Goal: Task Accomplishment & Management: Use online tool/utility

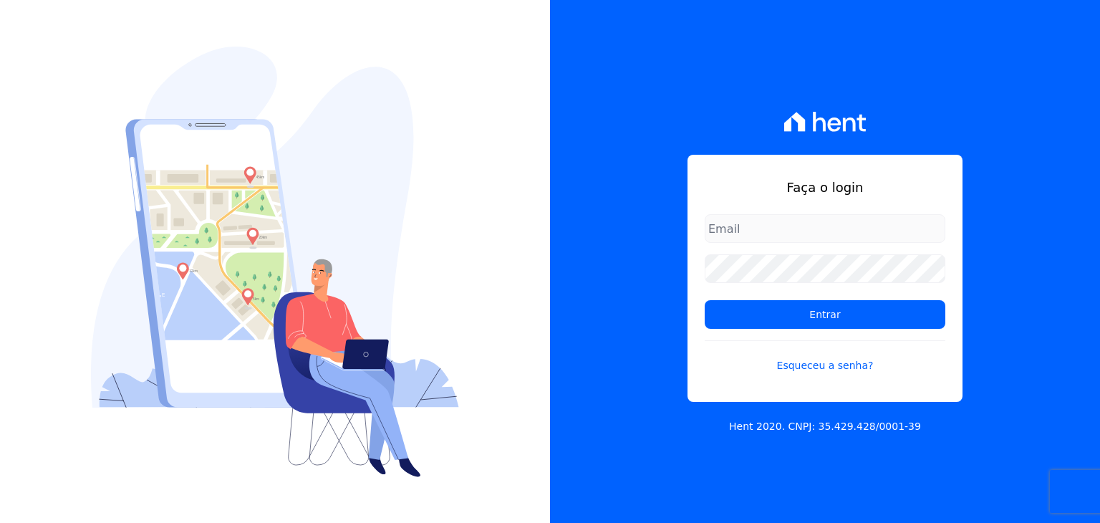
type input "marcos.real@realmarka.com.br"
click at [734, 231] on input "marcos.real@realmarka.com.br" at bounding box center [825, 228] width 241 height 29
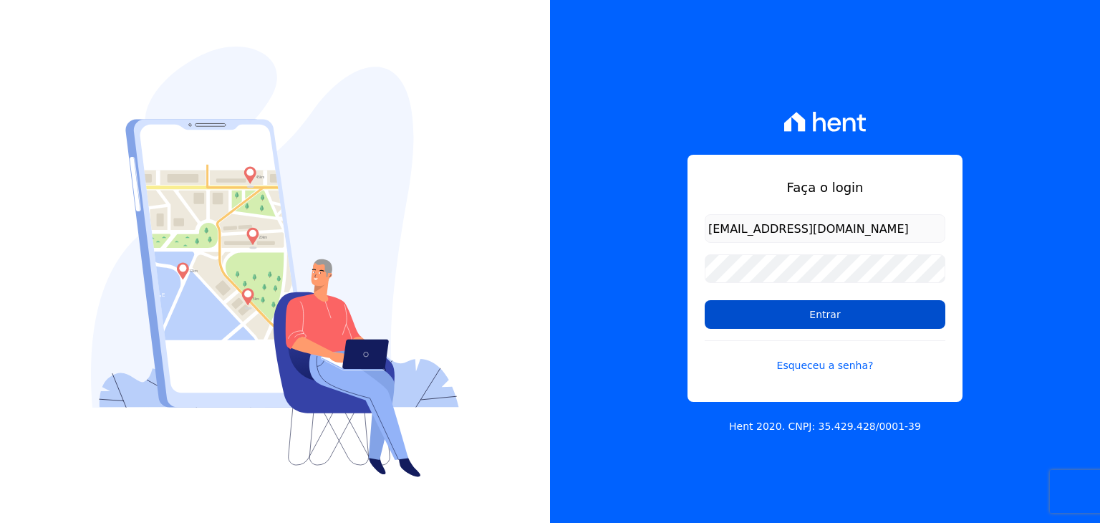
click at [779, 307] on input "Entrar" at bounding box center [825, 314] width 241 height 29
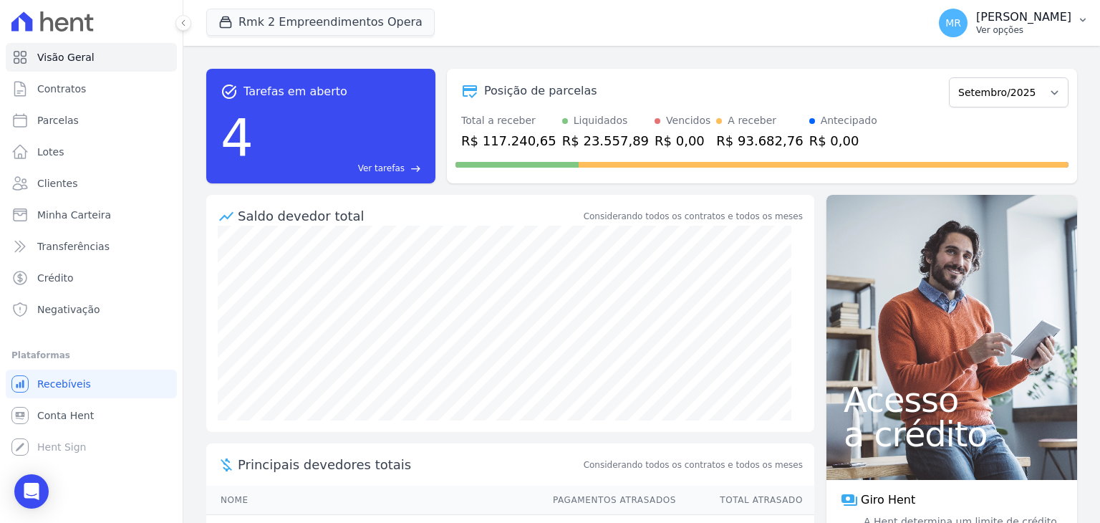
click at [1040, 34] on p "Ver opções" at bounding box center [1023, 29] width 95 height 11
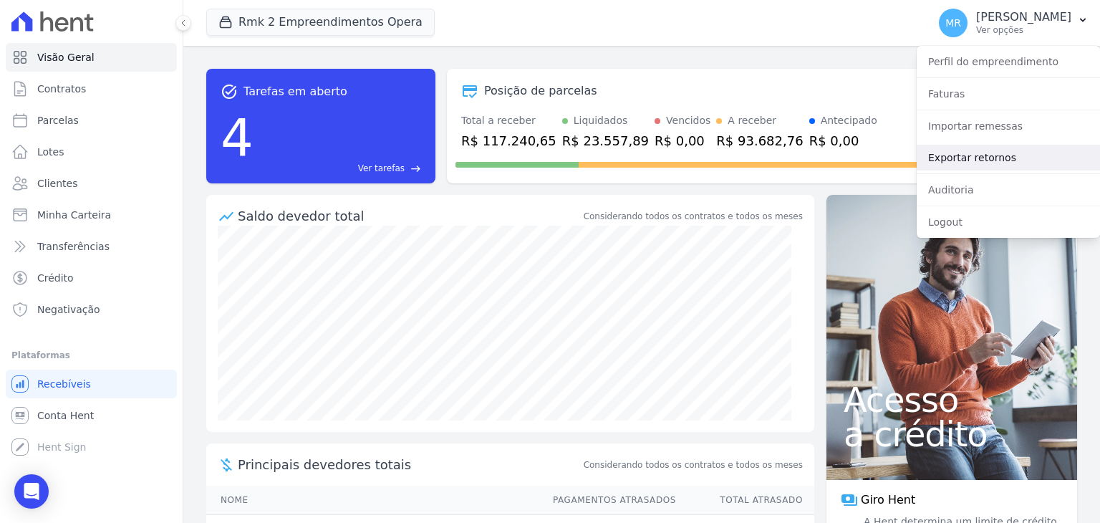
click at [986, 150] on link "Exportar retornos" at bounding box center [1008, 158] width 183 height 26
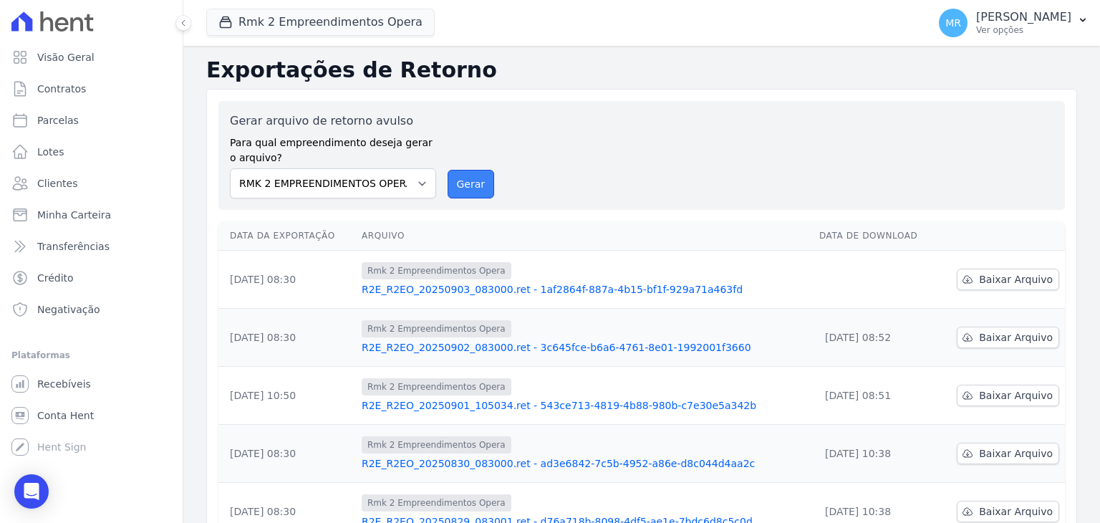
click at [469, 177] on button "Gerar" at bounding box center [471, 184] width 47 height 29
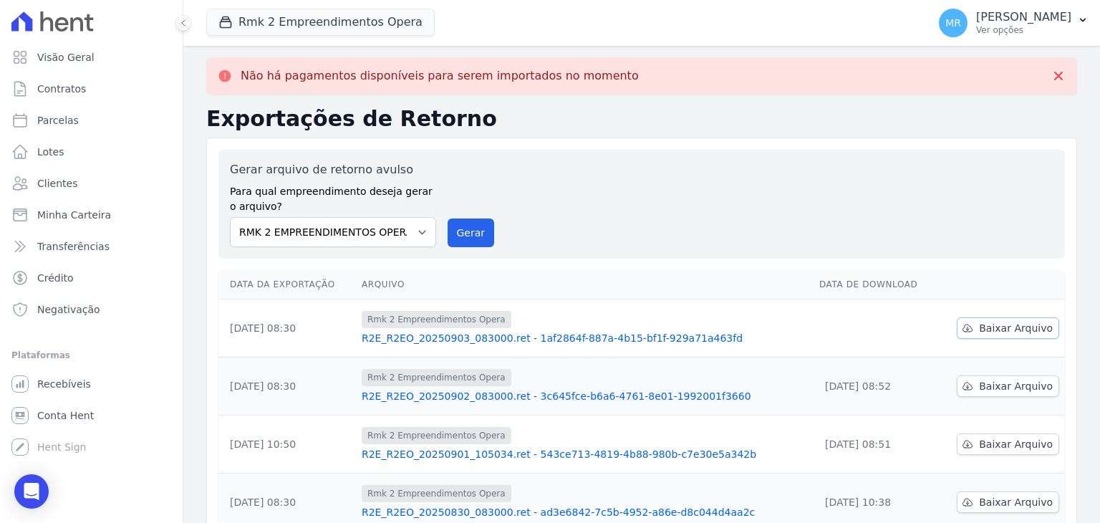
click at [981, 327] on span "Baixar Arquivo" at bounding box center [1016, 328] width 74 height 14
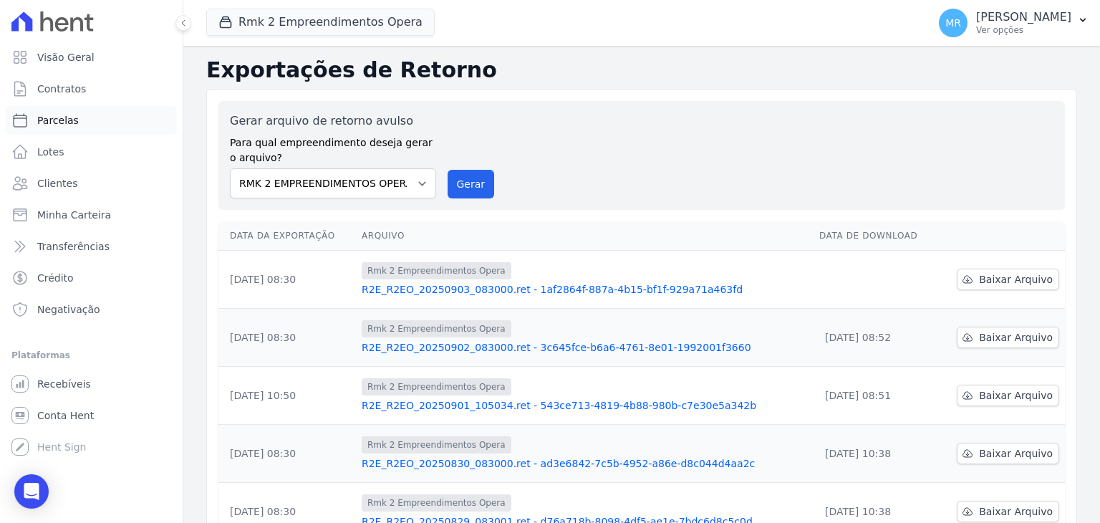
click at [119, 112] on link "Parcelas" at bounding box center [91, 120] width 171 height 29
select select
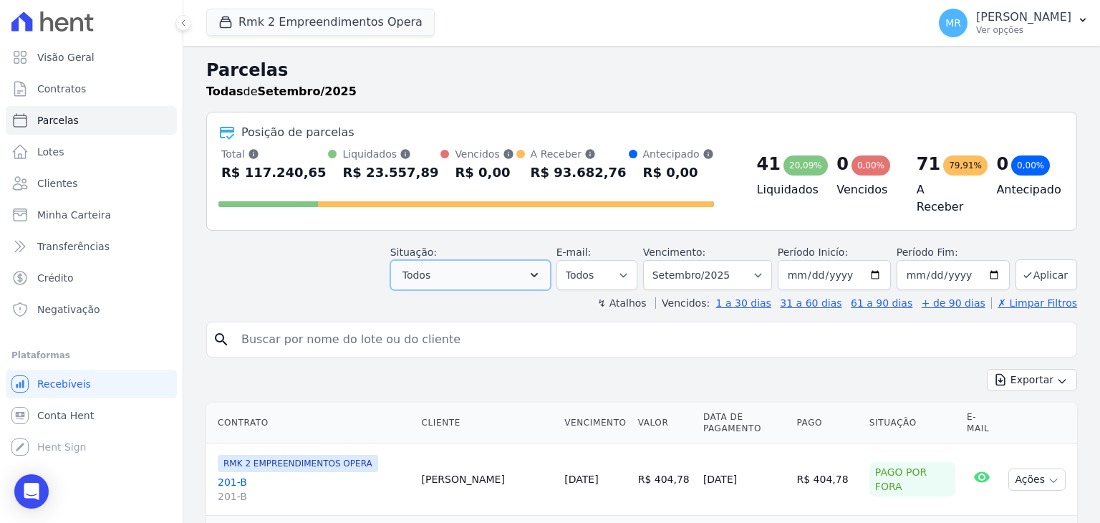
click at [474, 275] on button "Todos" at bounding box center [470, 275] width 160 height 30
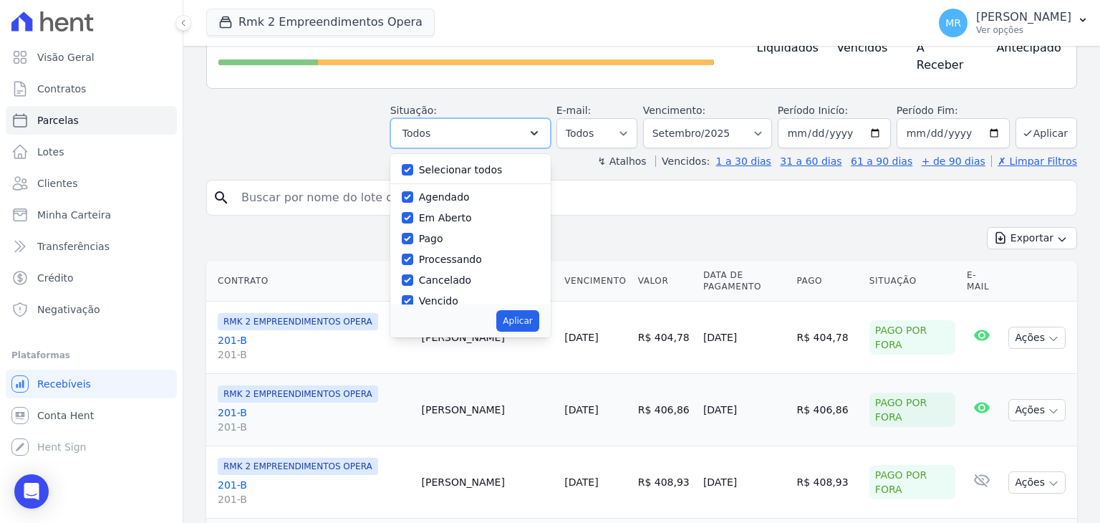
scroll to position [143, 0]
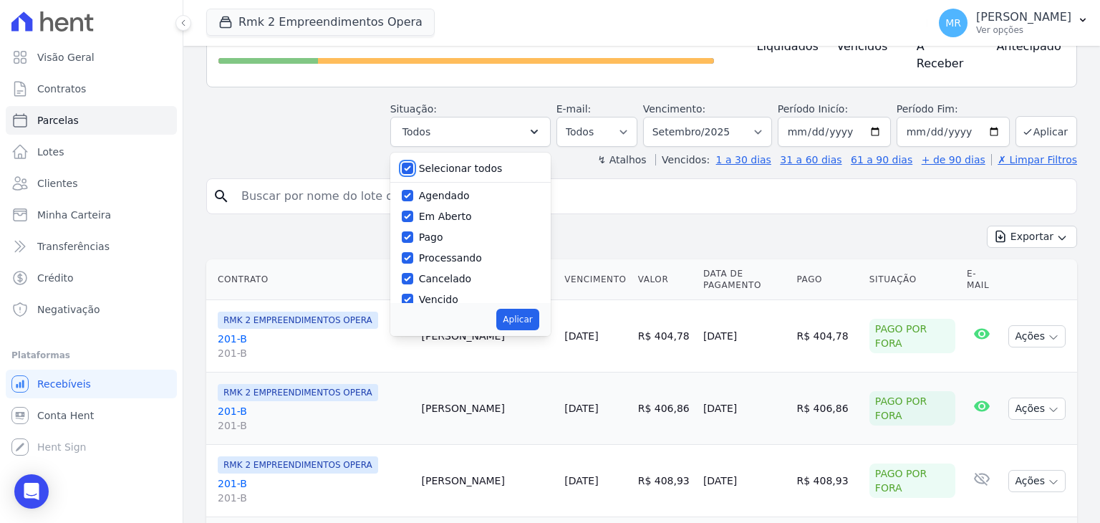
click at [413, 163] on input "Selecionar todos" at bounding box center [407, 168] width 11 height 11
checkbox input "false"
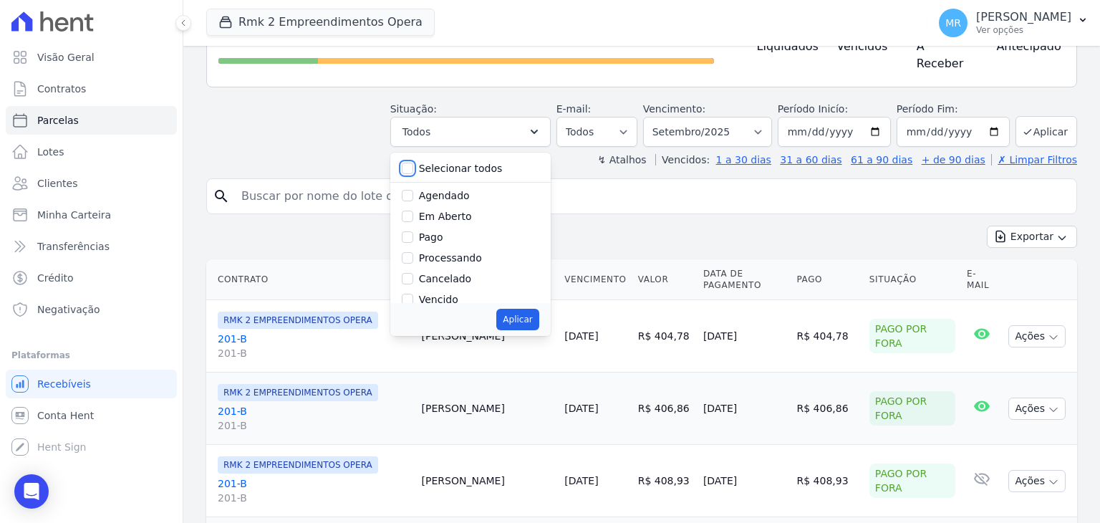
checkbox input "false"
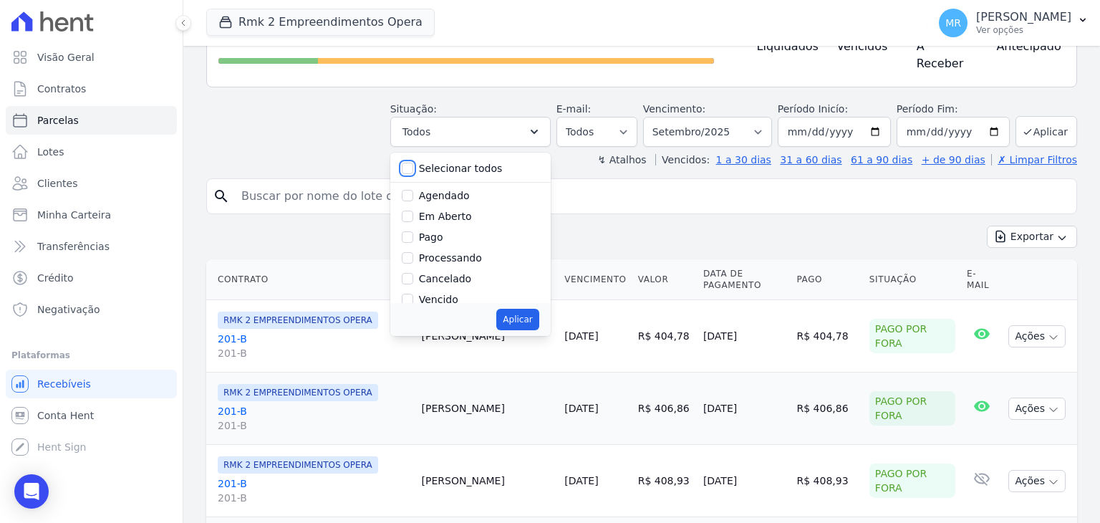
checkbox input "false"
click at [413, 231] on input "Pago" at bounding box center [407, 236] width 11 height 11
checkbox input "true"
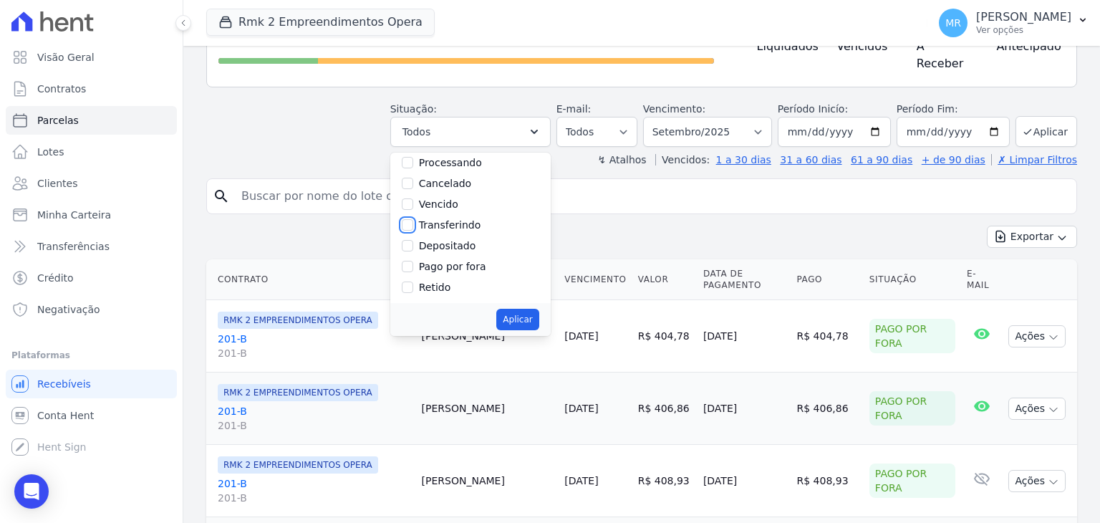
click at [413, 222] on input "Transferindo" at bounding box center [407, 224] width 11 height 11
checkbox input "true"
click at [413, 240] on input "Depositado" at bounding box center [407, 245] width 11 height 11
checkbox input "true"
click at [522, 313] on button "Aplicar" at bounding box center [517, 319] width 42 height 21
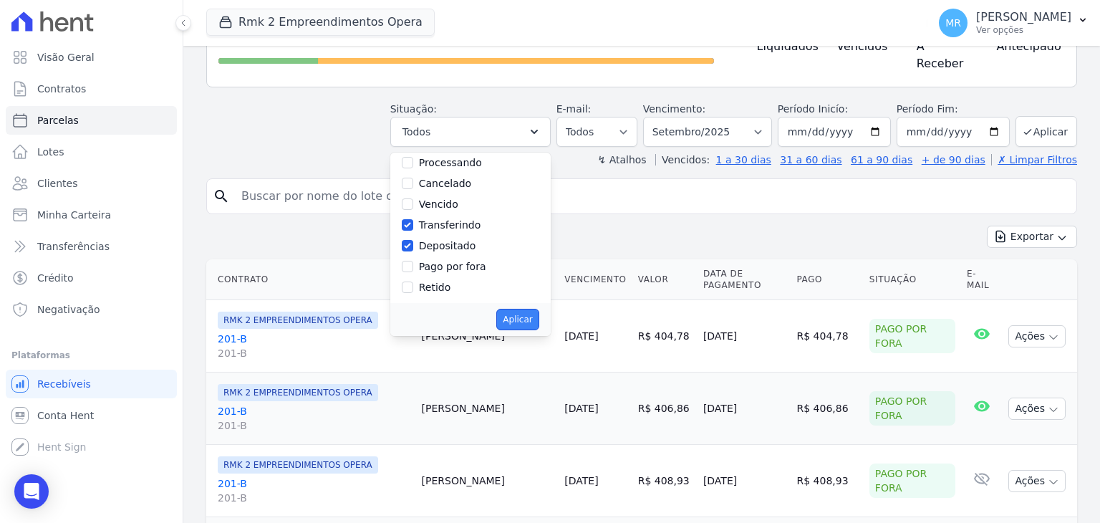
select select "paid"
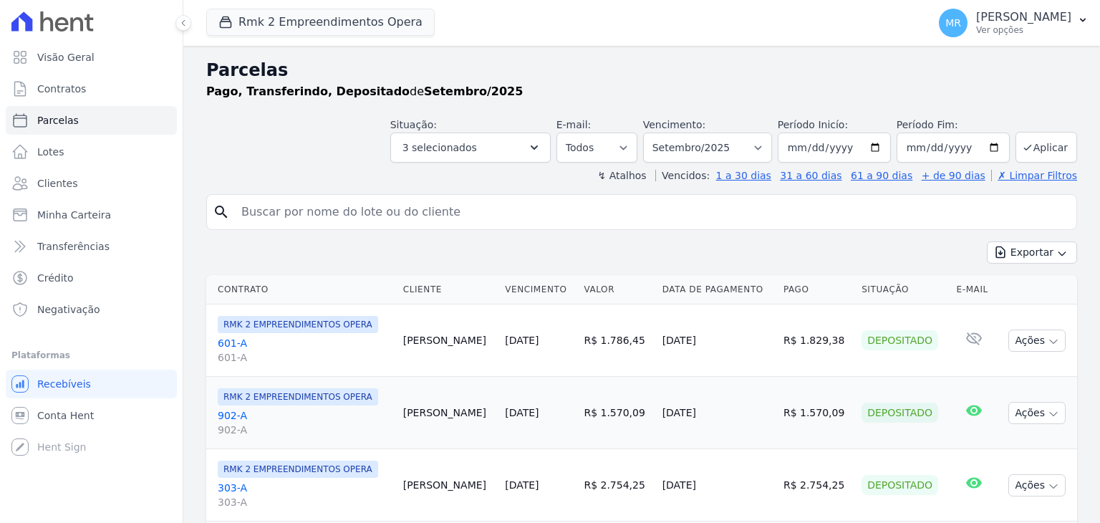
select select
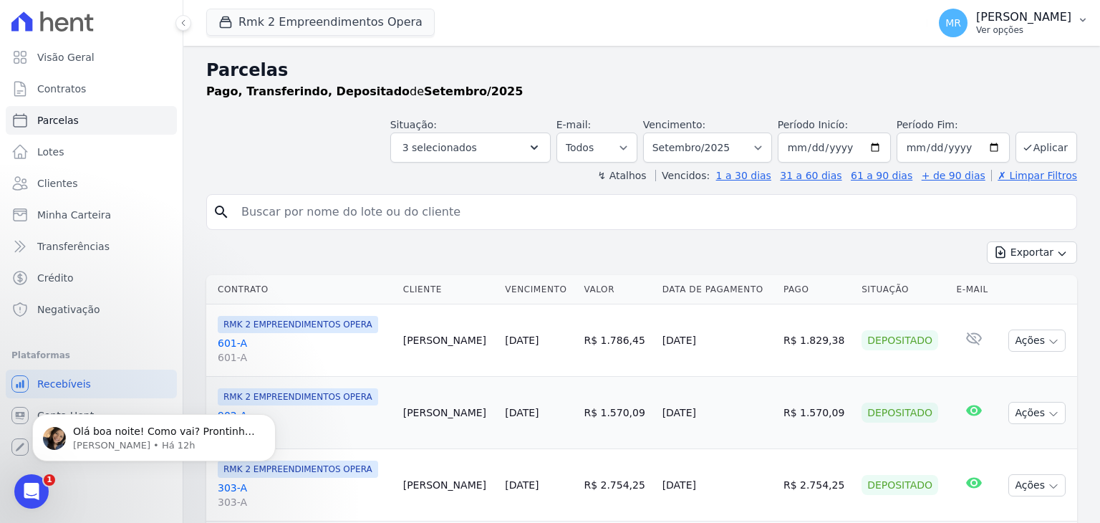
click at [1022, 39] on button "[PERSON_NAME] Real Ver opções" at bounding box center [1014, 23] width 173 height 40
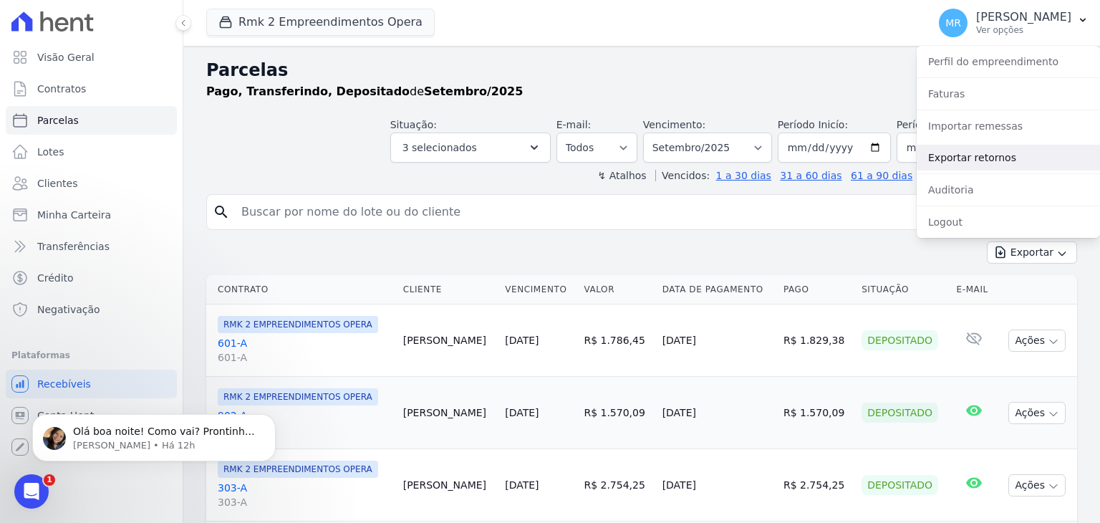
click at [1002, 154] on link "Exportar retornos" at bounding box center [1008, 158] width 183 height 26
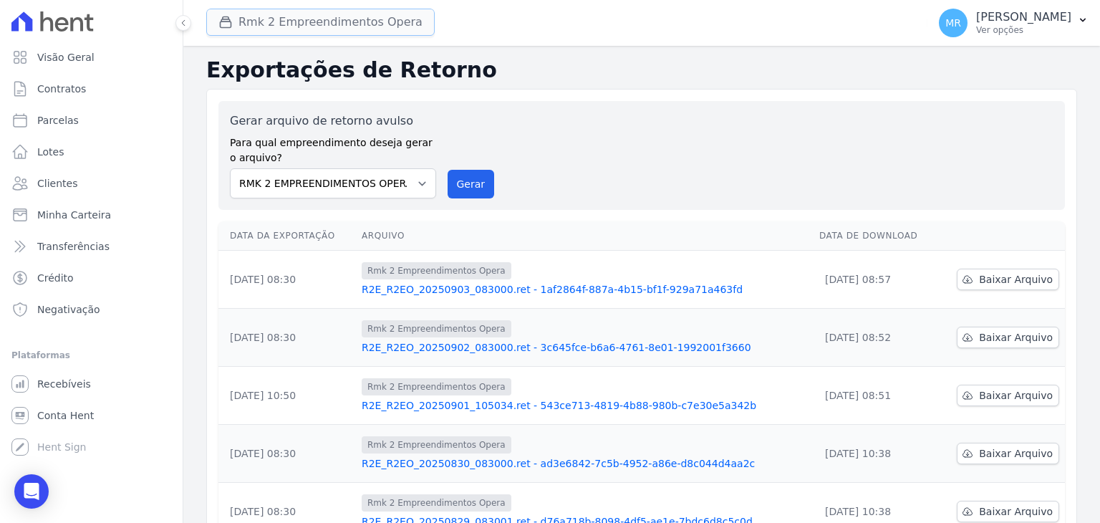
click at [376, 15] on button "Rmk 2 Empreendimentos Opera" at bounding box center [320, 22] width 229 height 27
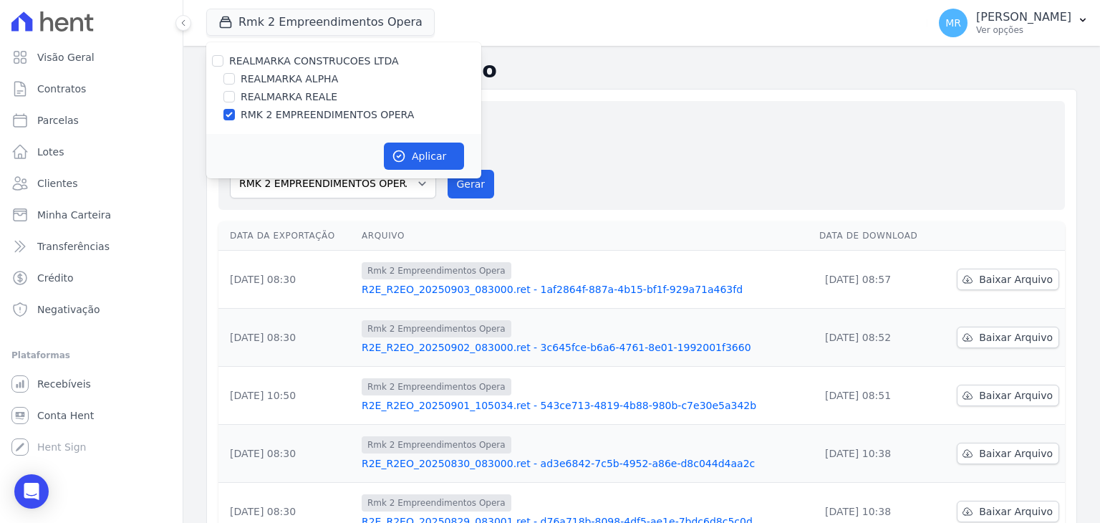
click at [222, 97] on div "REALMARKA REALE" at bounding box center [343, 97] width 275 height 15
click at [229, 100] on input "REALMARKA REALE" at bounding box center [229, 96] width 11 height 11
checkbox input "true"
click at [238, 118] on div "RMK 2 EMPREENDIMENTOS OPERA" at bounding box center [343, 114] width 275 height 15
click at [229, 115] on input "RMK 2 EMPREENDIMENTOS OPERA" at bounding box center [229, 114] width 11 height 11
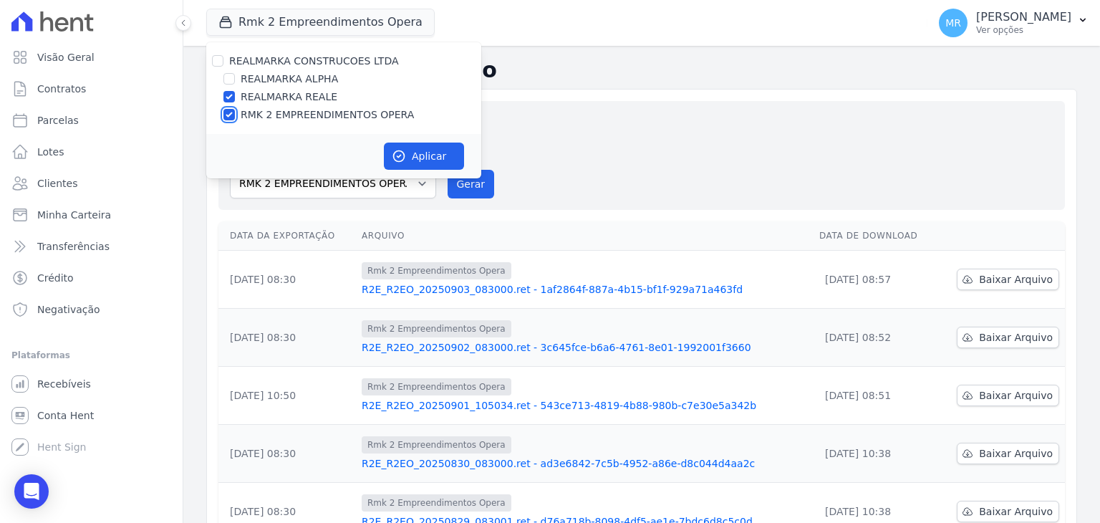
checkbox input "false"
click at [444, 163] on button "Aplicar" at bounding box center [424, 156] width 80 height 27
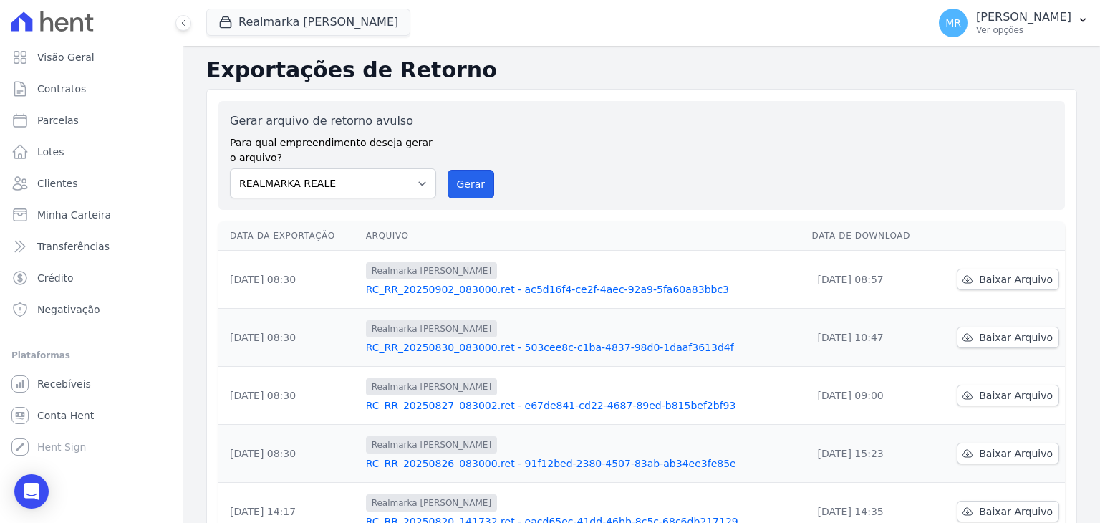
drag, startPoint x: 479, startPoint y: 190, endPoint x: 587, endPoint y: 138, distance: 119.8
click at [479, 190] on button "Gerar" at bounding box center [471, 184] width 47 height 29
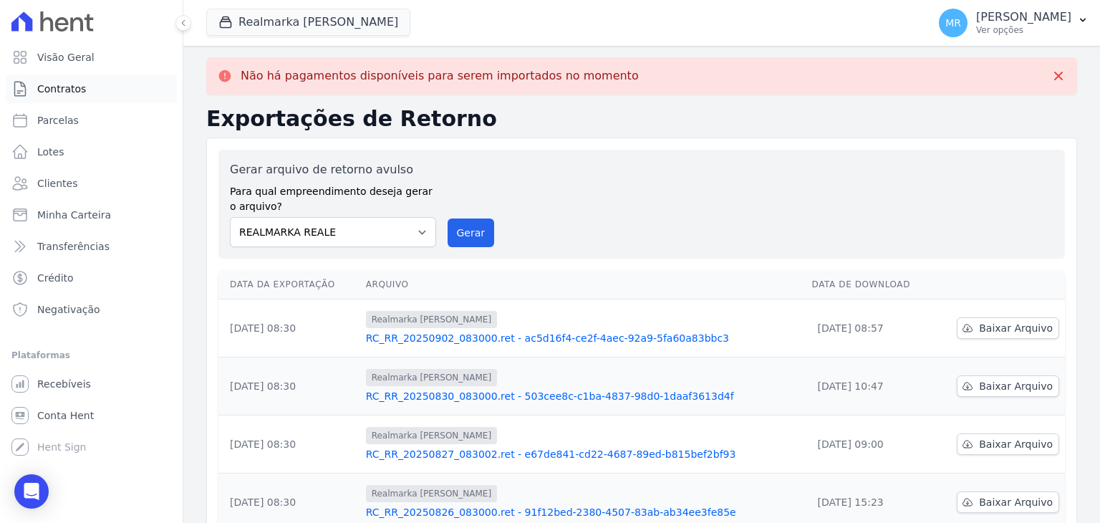
click at [78, 90] on span "Contratos" at bounding box center [61, 89] width 49 height 14
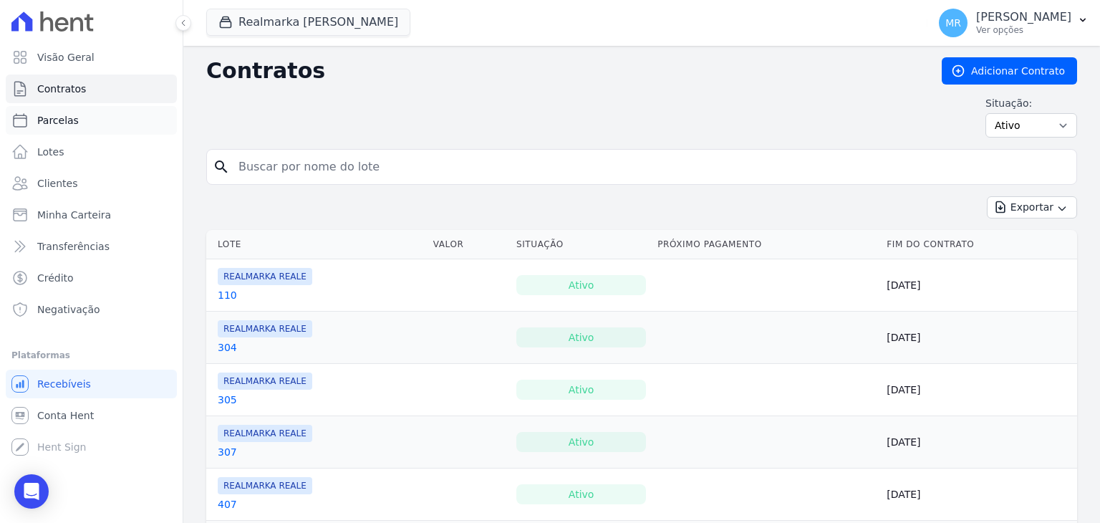
click at [85, 115] on link "Parcelas" at bounding box center [91, 120] width 171 height 29
select select
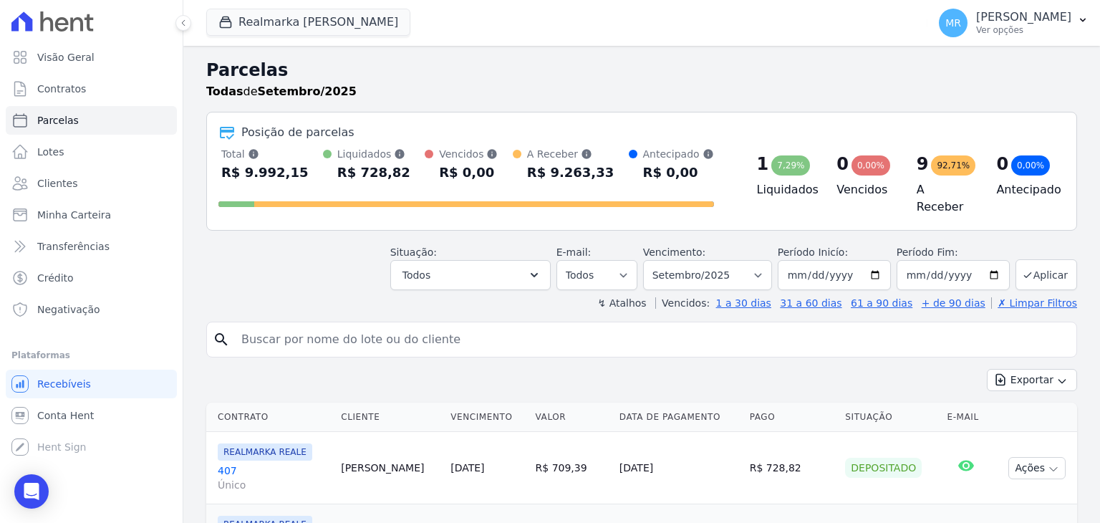
scroll to position [72, 0]
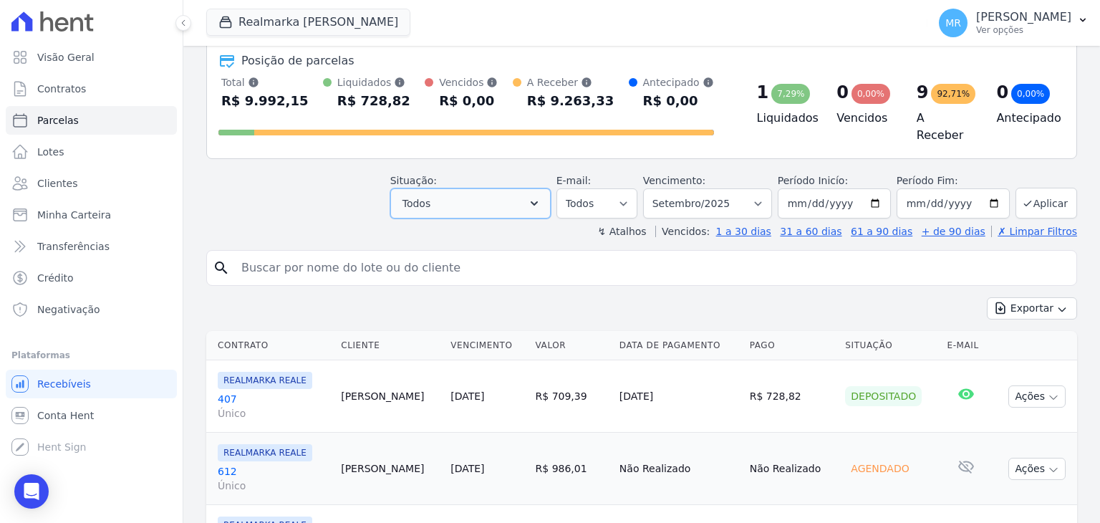
click at [522, 204] on button "Todos" at bounding box center [470, 203] width 160 height 30
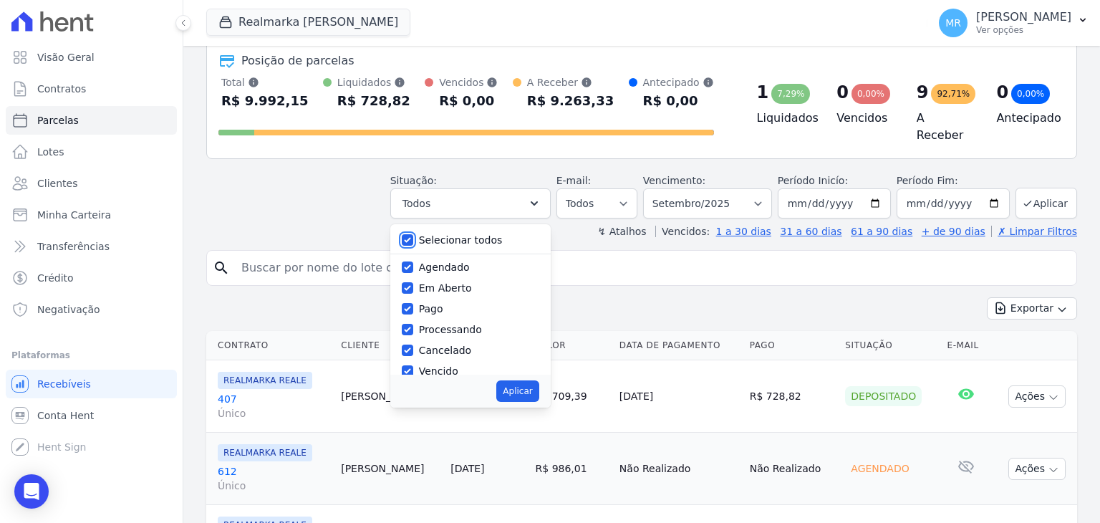
click at [413, 234] on input "Selecionar todos" at bounding box center [407, 239] width 11 height 11
checkbox input "false"
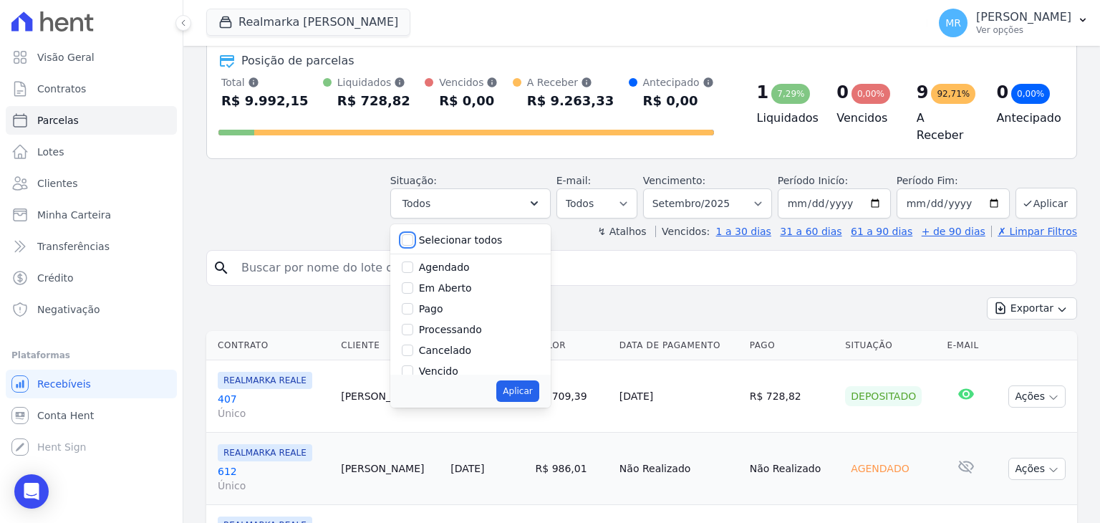
checkbox input "false"
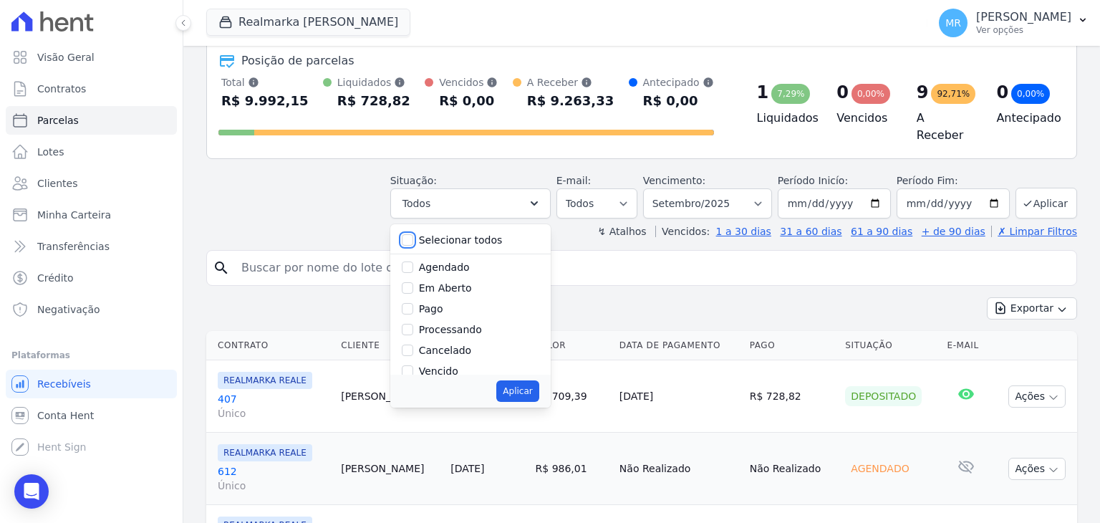
checkbox input "false"
click at [413, 303] on input "Pago" at bounding box center [407, 308] width 11 height 11
checkbox input "true"
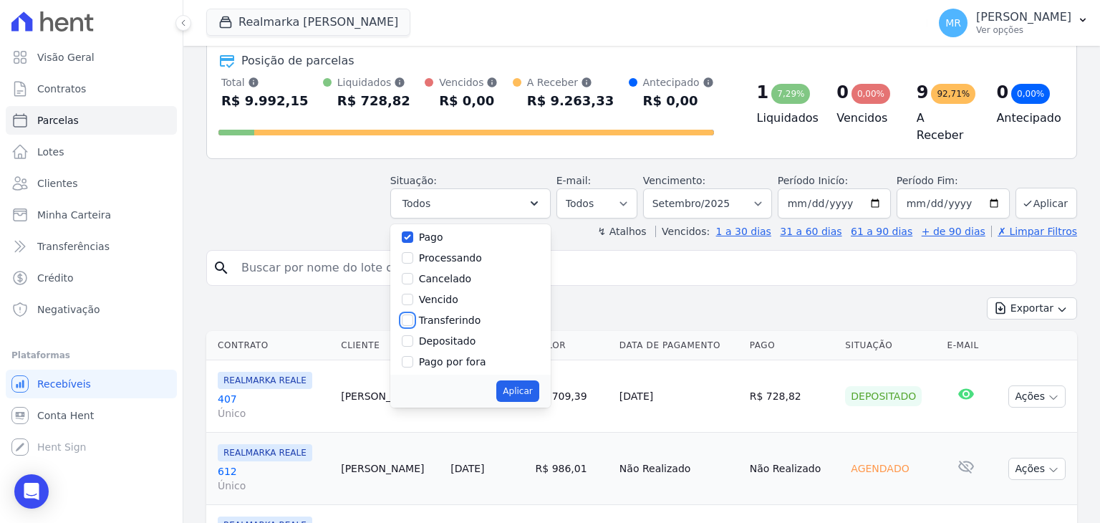
click at [413, 315] on input "Transferindo" at bounding box center [407, 320] width 11 height 11
checkbox input "true"
click at [413, 335] on input "Depositado" at bounding box center [407, 340] width 11 height 11
checkbox input "true"
click at [533, 380] on button "Aplicar" at bounding box center [517, 390] width 42 height 21
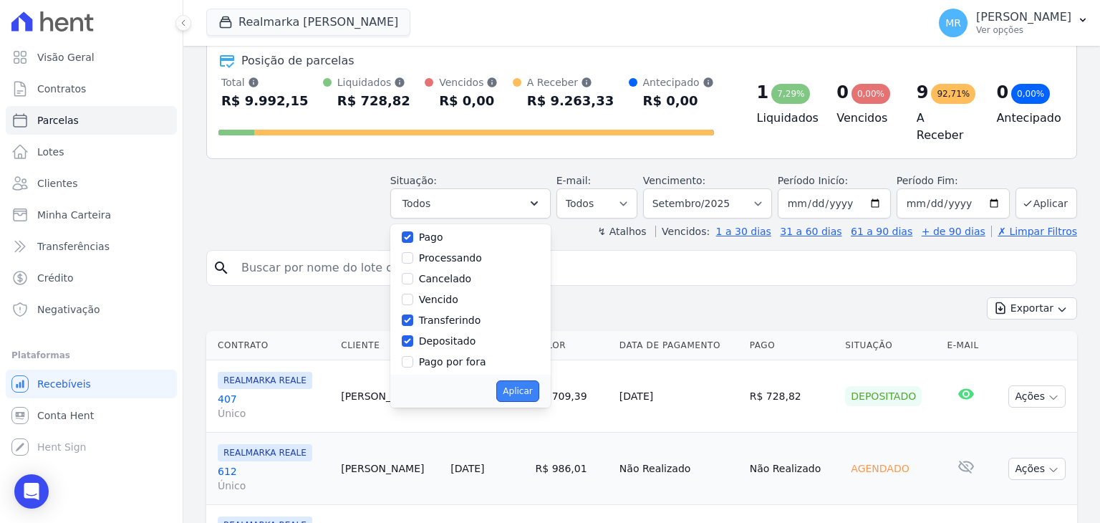
select select "paid"
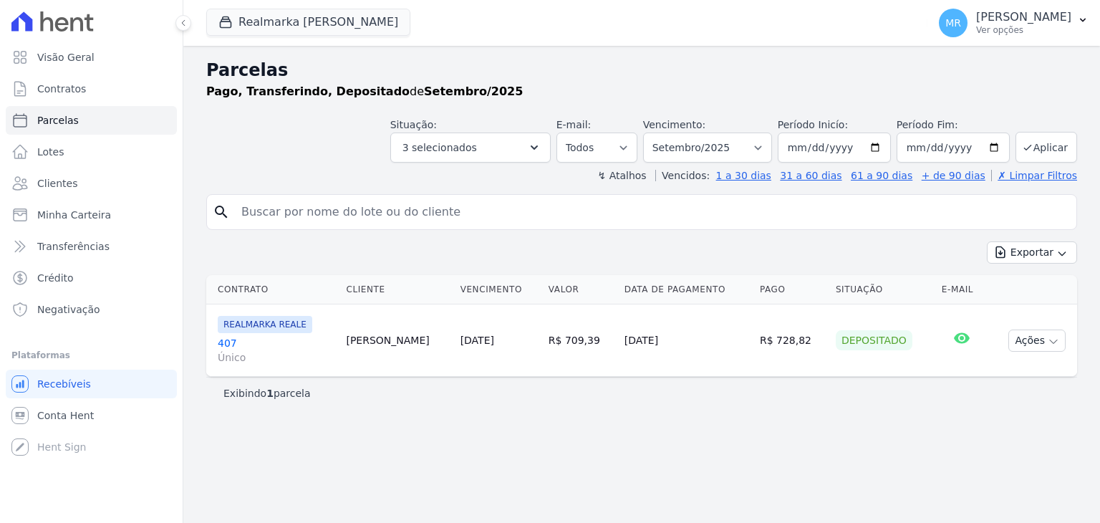
select select
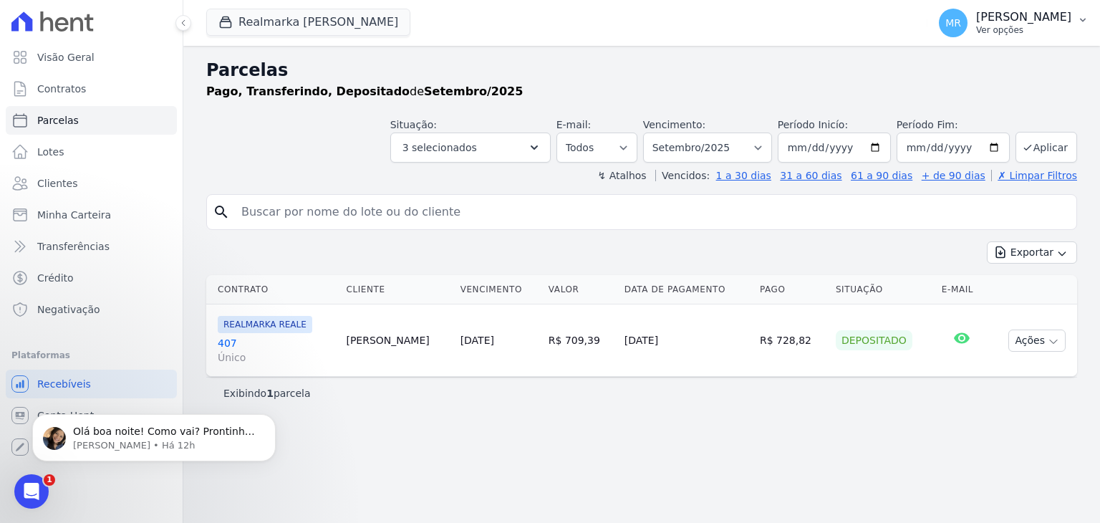
click at [1031, 37] on button "[PERSON_NAME] Real Ver opções" at bounding box center [1014, 23] width 173 height 40
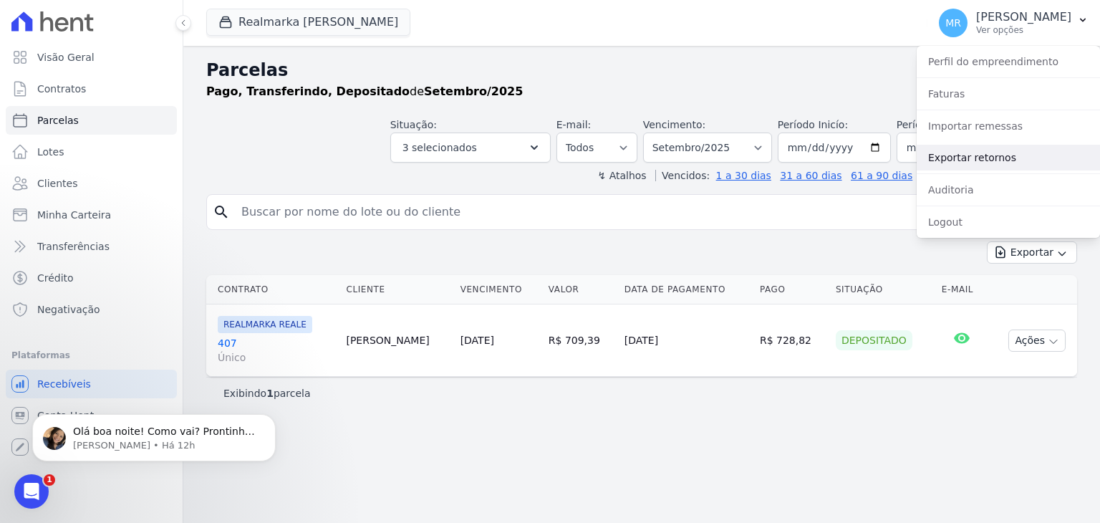
click at [983, 156] on link "Exportar retornos" at bounding box center [1008, 158] width 183 height 26
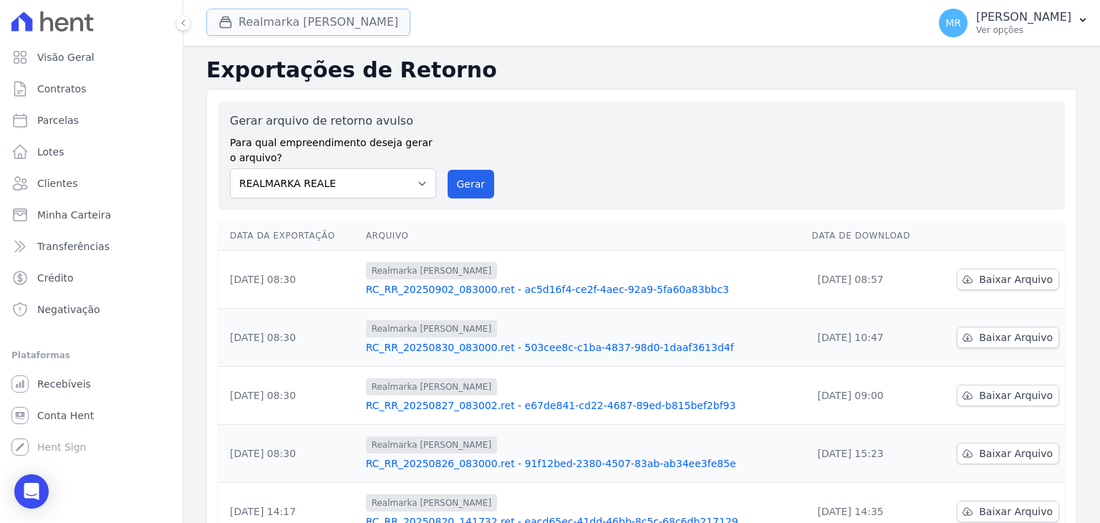
click at [284, 26] on button "Realmarka Reale" at bounding box center [308, 22] width 204 height 27
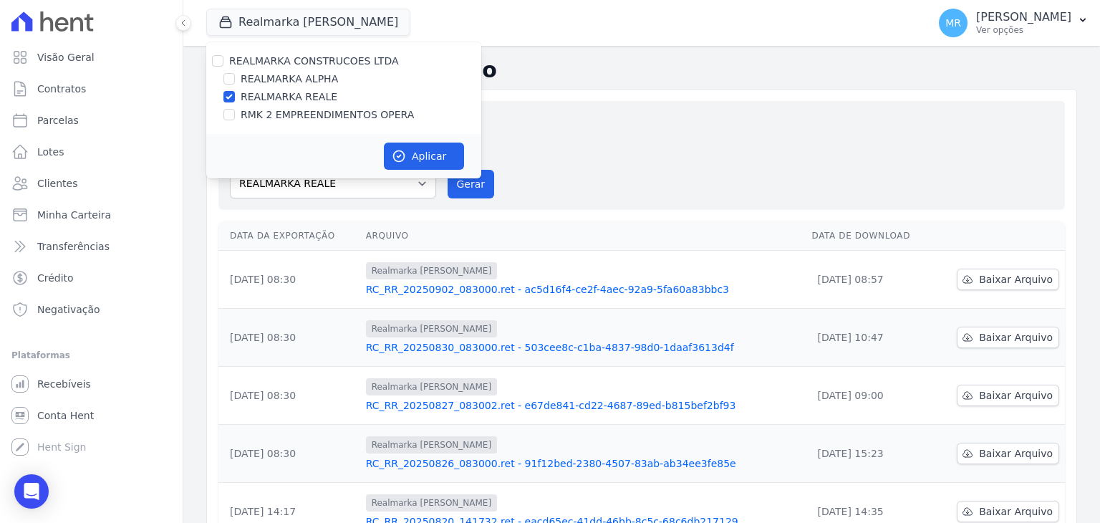
click at [234, 84] on div at bounding box center [229, 79] width 11 height 14
click at [228, 84] on input "REALMARKA ALPHA" at bounding box center [229, 78] width 11 height 11
checkbox input "true"
click at [228, 93] on input "REALMARKA REALE" at bounding box center [229, 96] width 11 height 11
checkbox input "false"
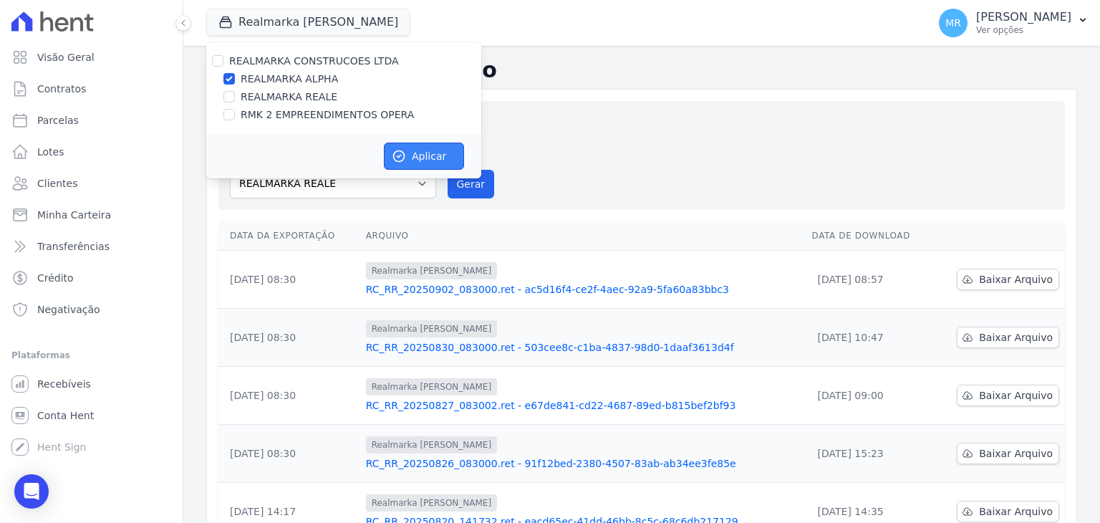
click at [435, 160] on button "Aplicar" at bounding box center [424, 156] width 80 height 27
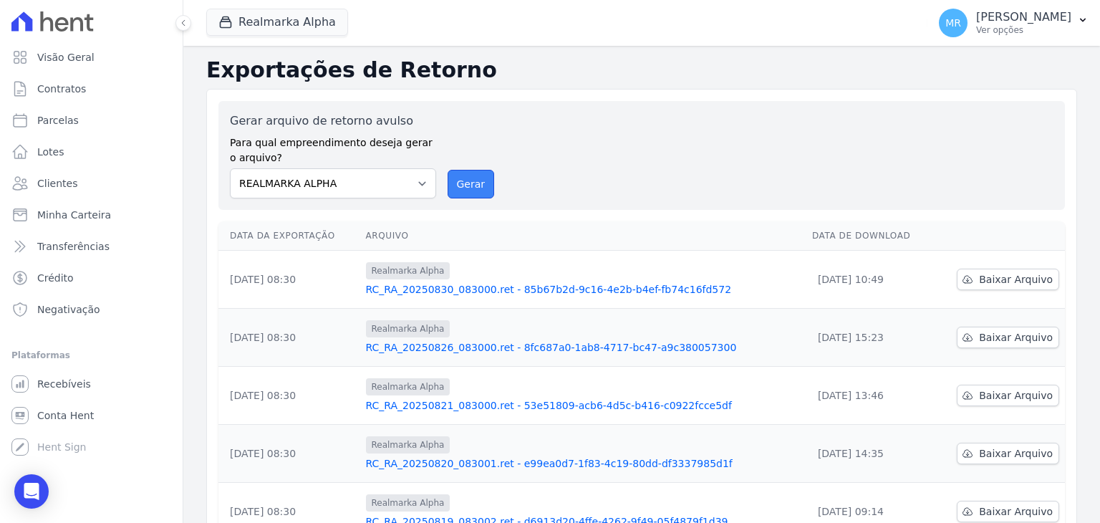
click at [455, 186] on button "Gerar" at bounding box center [471, 184] width 47 height 29
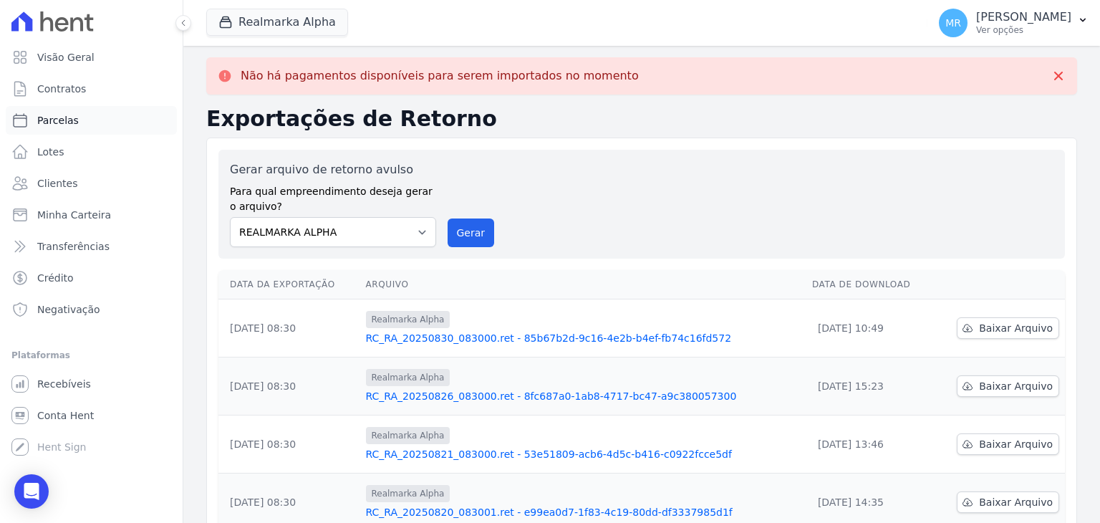
click at [48, 117] on span "Parcelas" at bounding box center [58, 120] width 42 height 14
select select
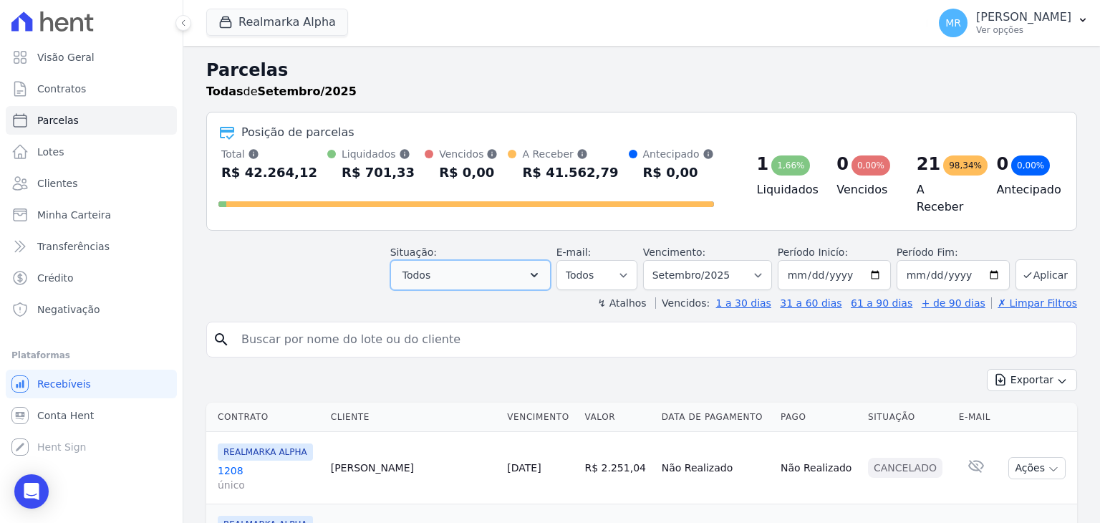
click at [507, 274] on button "Todos" at bounding box center [470, 275] width 160 height 30
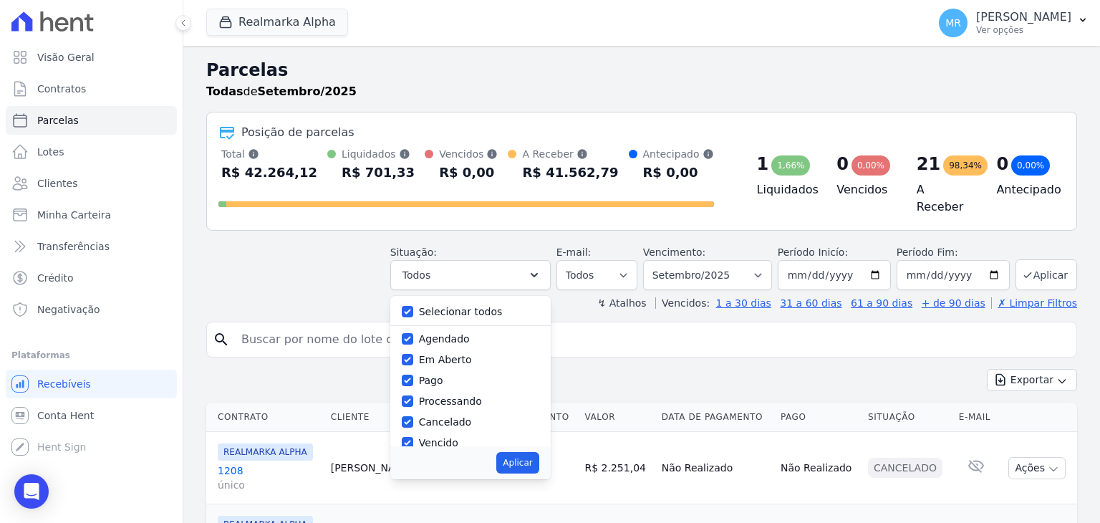
click at [450, 306] on label "Selecionar todos" at bounding box center [461, 311] width 84 height 11
click at [413, 306] on input "Selecionar todos" at bounding box center [407, 311] width 11 height 11
checkbox input "false"
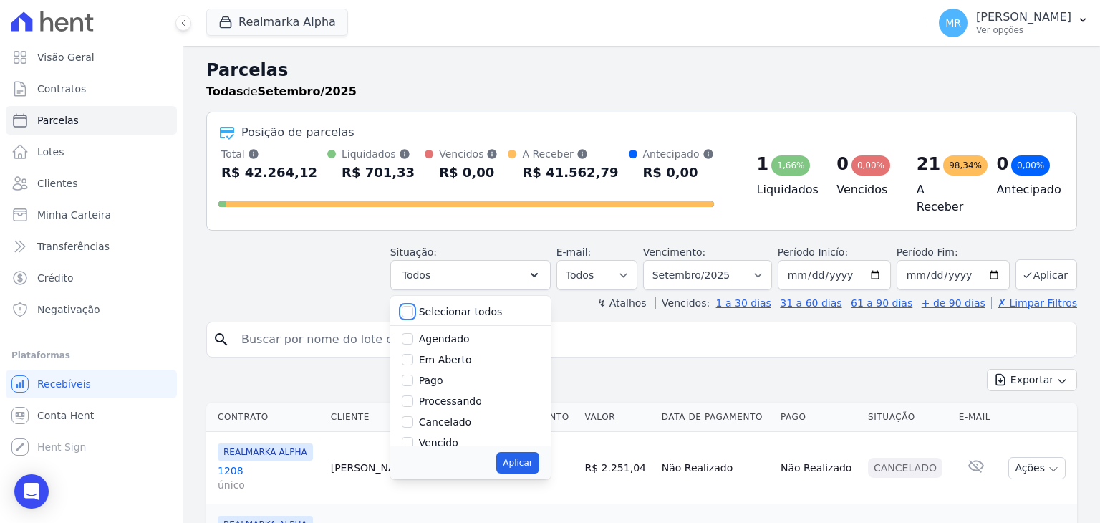
checkbox input "false"
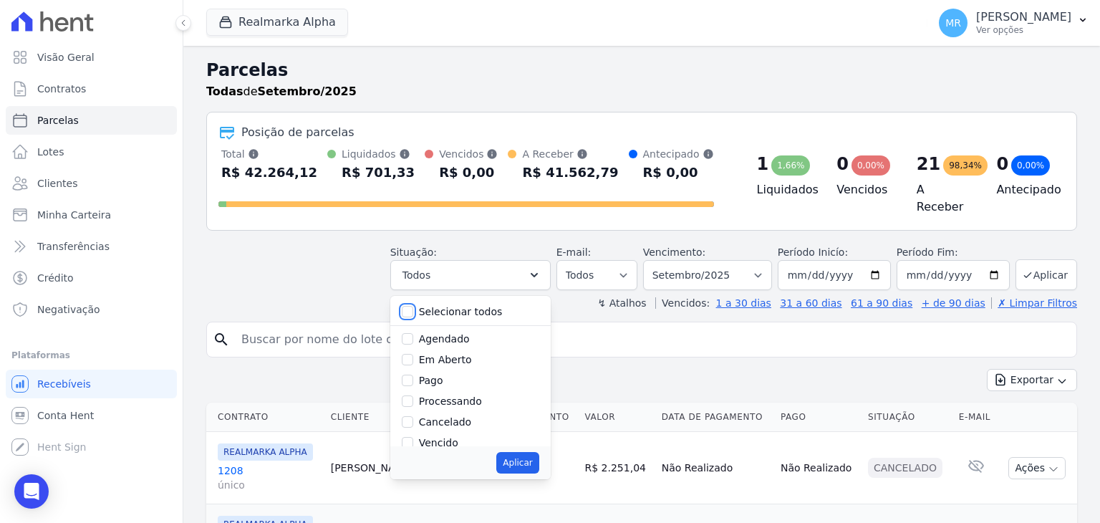
checkbox input "false"
drag, startPoint x: 421, startPoint y: 302, endPoint x: 435, endPoint y: 349, distance: 49.2
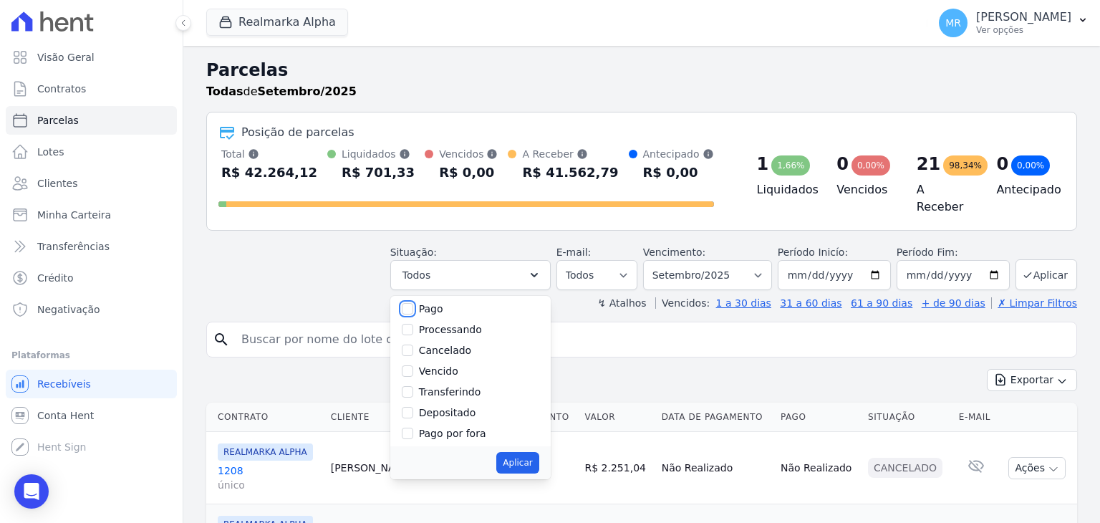
click at [413, 304] on input "Pago" at bounding box center [407, 308] width 11 height 11
checkbox input "true"
click at [413, 386] on input "Transferindo" at bounding box center [407, 391] width 11 height 11
checkbox input "true"
click at [413, 407] on input "Depositado" at bounding box center [407, 412] width 11 height 11
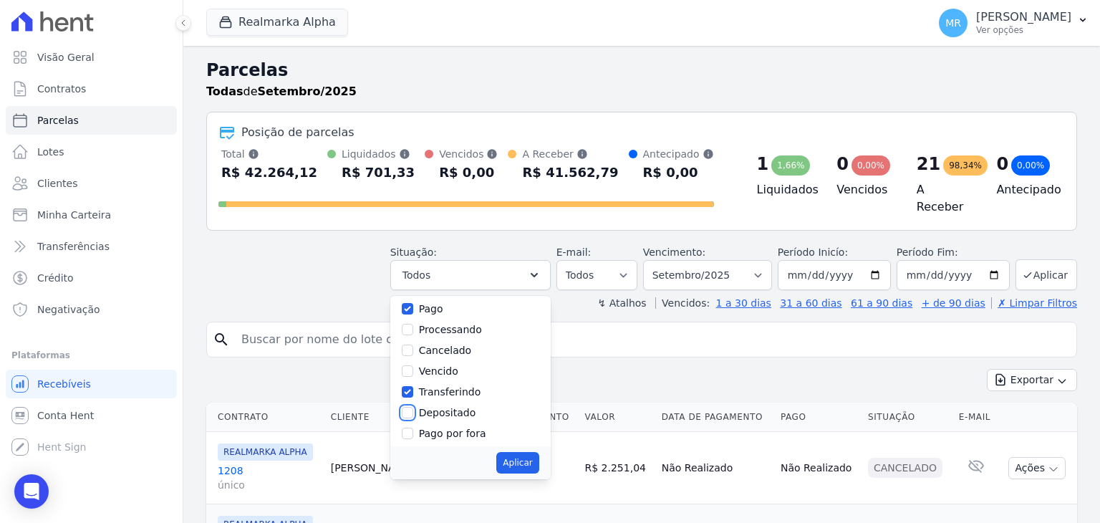
checkbox input "true"
click at [534, 466] on div "Aplicar" at bounding box center [470, 462] width 160 height 33
click at [539, 462] on button "Aplicar" at bounding box center [517, 462] width 42 height 21
select select "paid"
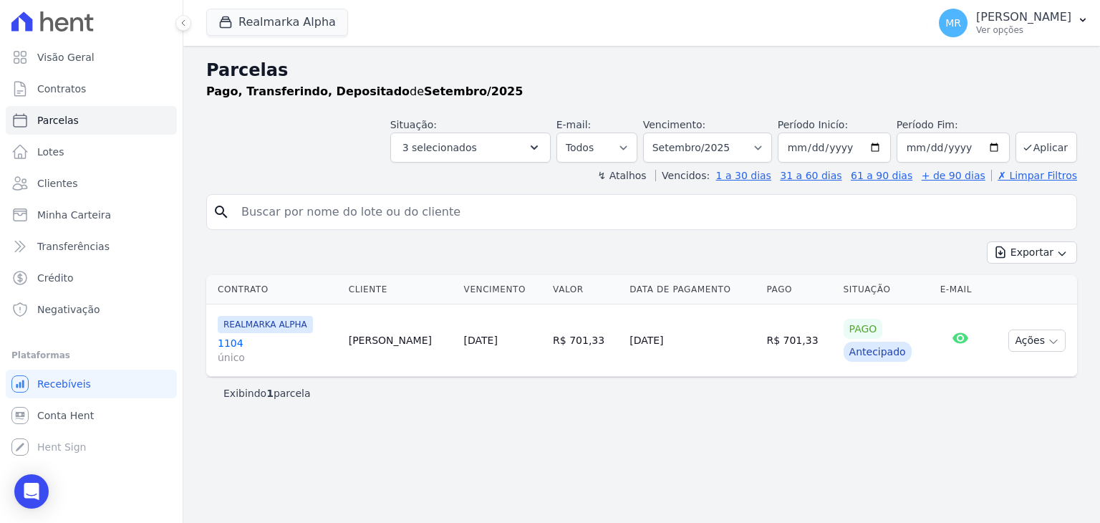
select select
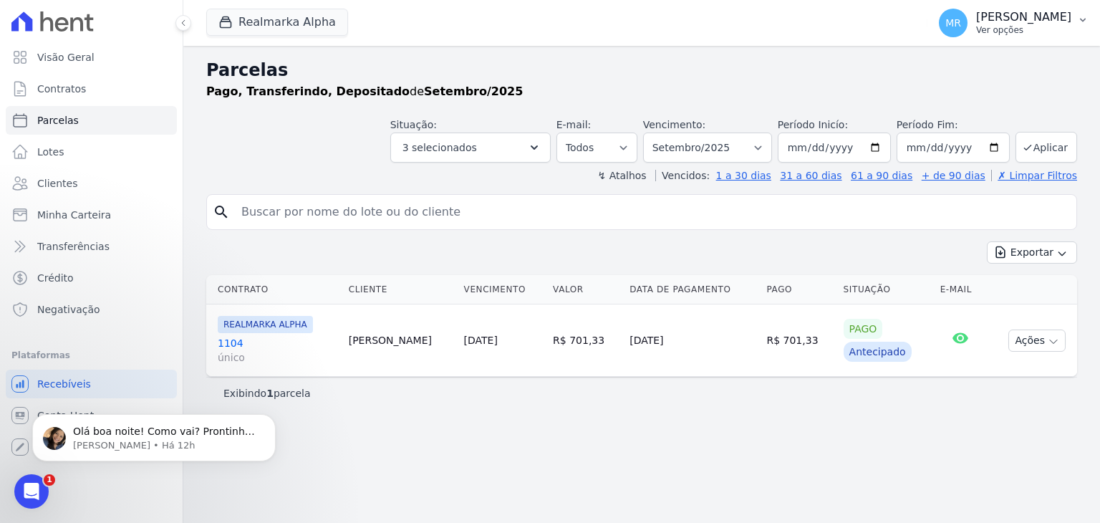
click at [1069, 28] on p "Ver opções" at bounding box center [1023, 29] width 95 height 11
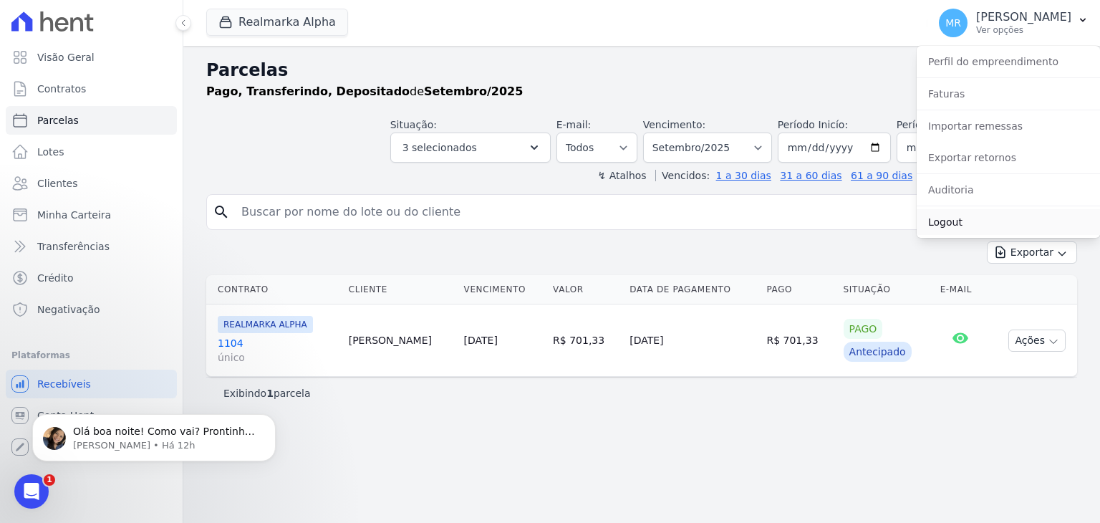
click at [1019, 212] on link "Logout" at bounding box center [1008, 222] width 183 height 26
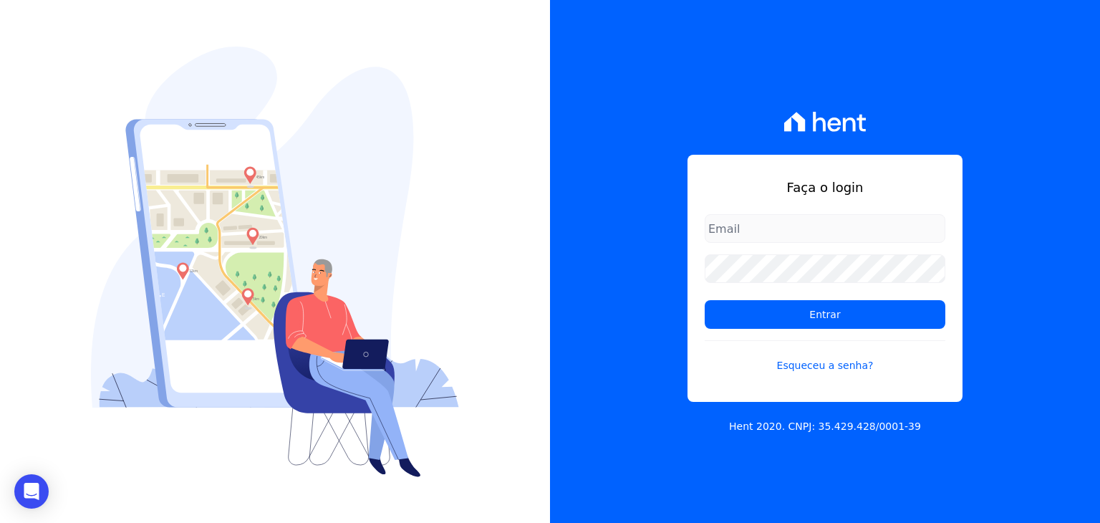
type input "[EMAIL_ADDRESS][DOMAIN_NAME]"
